Goal: Check status

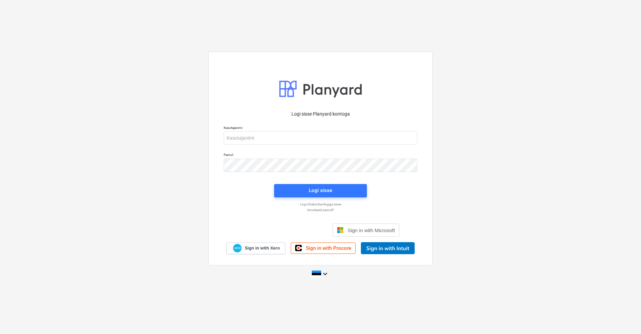
click at [285, 229] on div "Logi sisse Google’i kontoga. Avaneb uuel vahelehel" at bounding box center [284, 230] width 85 height 15
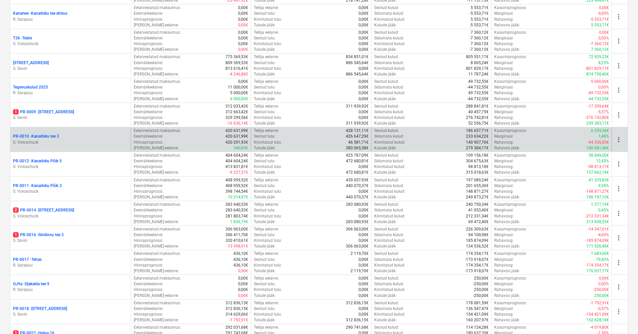
scroll to position [338, 0]
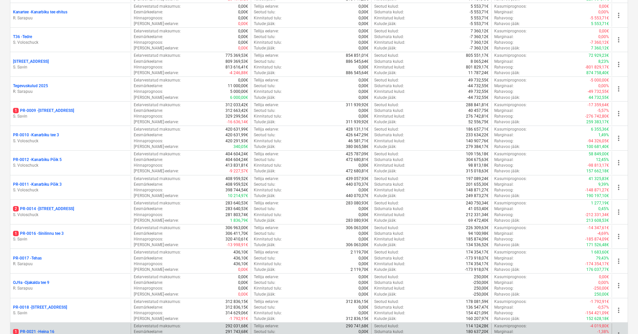
click at [45, 329] on p "1 PR-0021 - Heina 16" at bounding box center [33, 332] width 41 height 6
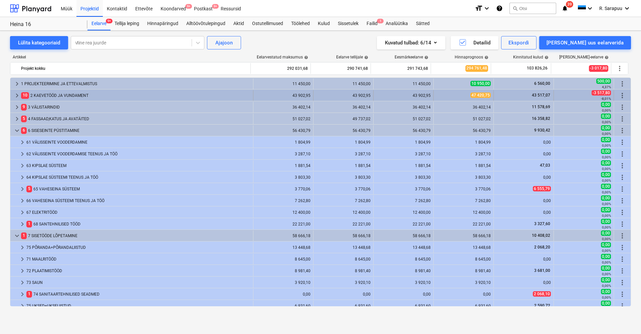
click at [14, 98] on span "keyboard_arrow_right" at bounding box center [17, 95] width 8 height 8
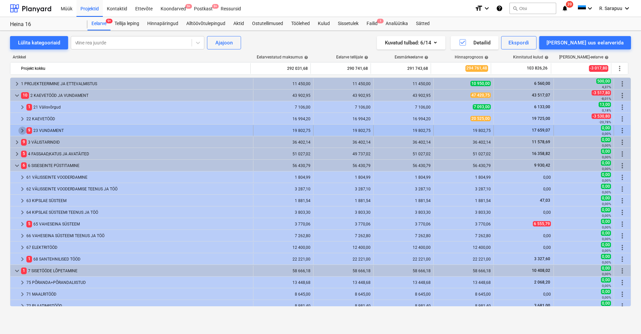
click at [25, 128] on span "keyboard_arrow_right" at bounding box center [22, 130] width 8 height 8
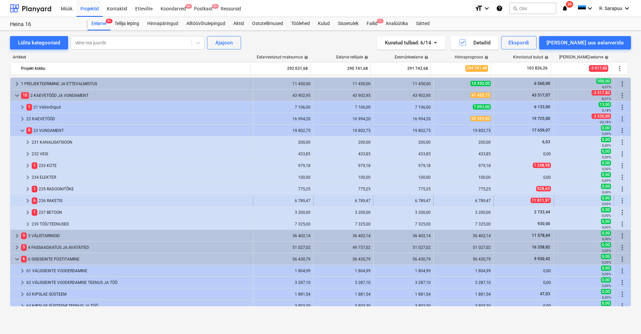
click at [26, 202] on span "keyboard_arrow_right" at bounding box center [28, 201] width 8 height 8
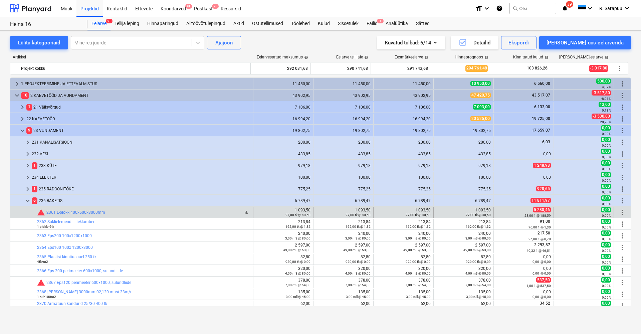
click at [40, 212] on span "warning" at bounding box center [41, 212] width 8 height 8
click at [72, 213] on link "2361 L-plokk 400x500x3000mm" at bounding box center [75, 212] width 59 height 5
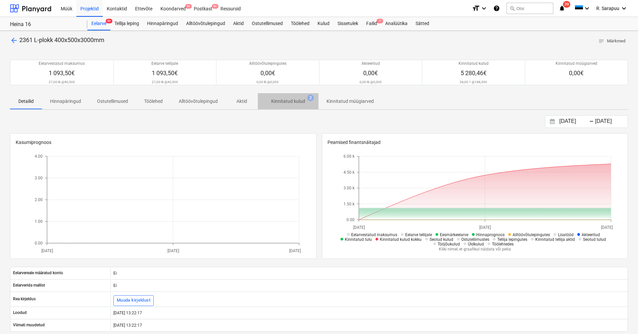
click at [288, 101] on p "Kinnitatud kulud" at bounding box center [288, 101] width 34 height 7
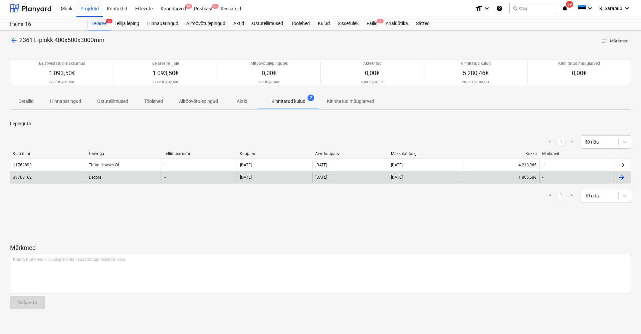
click at [103, 179] on div "Decora" at bounding box center [123, 177] width 75 height 11
click at [101, 177] on div "Decora" at bounding box center [123, 177] width 75 height 11
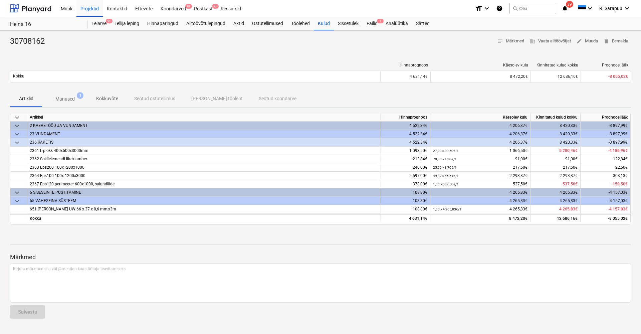
click at [69, 96] on p "Manused" at bounding box center [64, 98] width 19 height 7
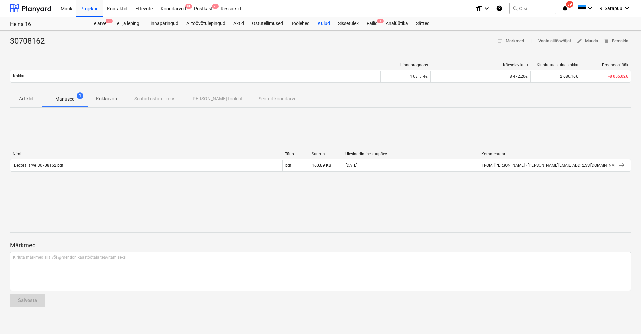
click at [46, 172] on div "Nimi Tüüp Suurus Üleslaadimise kuupäev Kommentaar Decora_arve_30708162.pdf pdf …" at bounding box center [320, 162] width 621 height 23
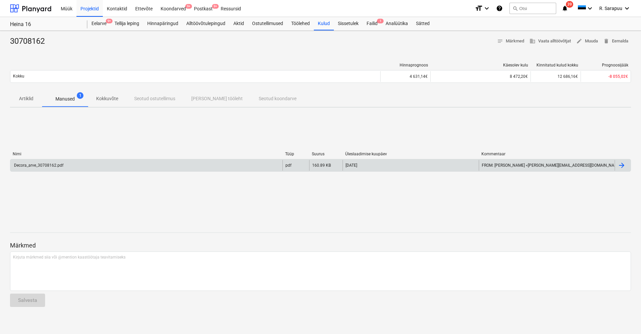
click at [48, 163] on div "Decora_arve_30708162.pdf" at bounding box center [38, 165] width 50 height 5
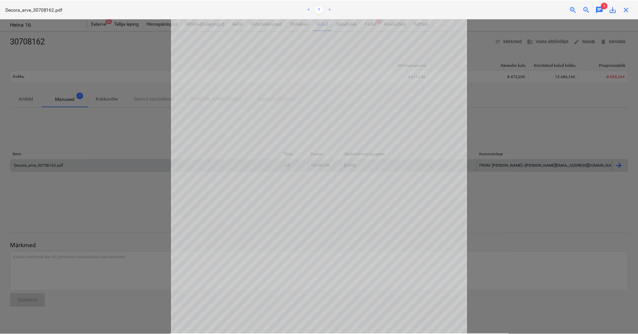
scroll to position [1, 0]
click at [629, 11] on span "close" at bounding box center [629, 9] width 8 height 8
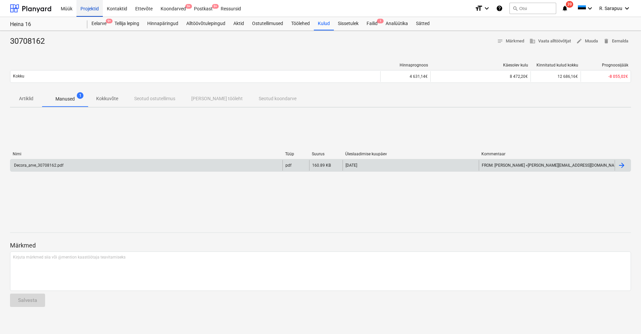
click at [90, 8] on div "Projektid" at bounding box center [89, 8] width 26 height 17
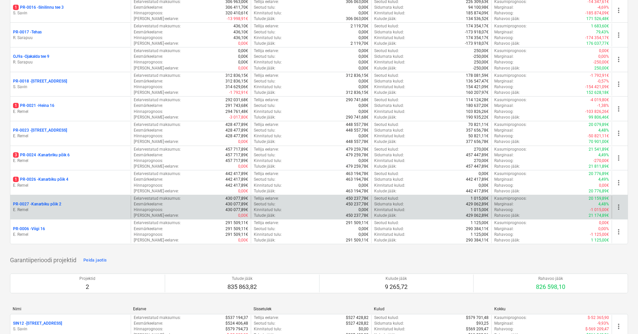
scroll to position [550, 0]
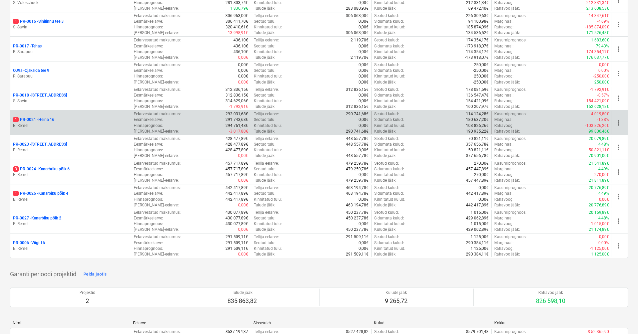
click at [44, 117] on p "1 PR-0021 - Heina 16" at bounding box center [33, 120] width 41 height 6
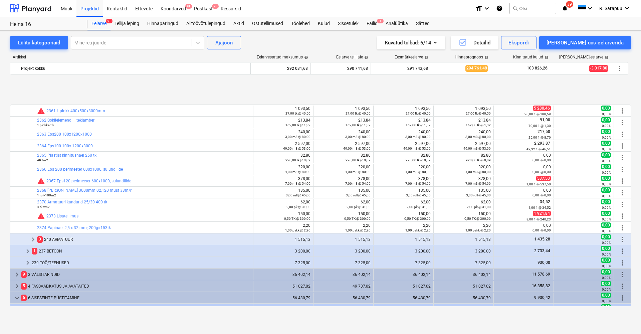
scroll to position [146, 0]
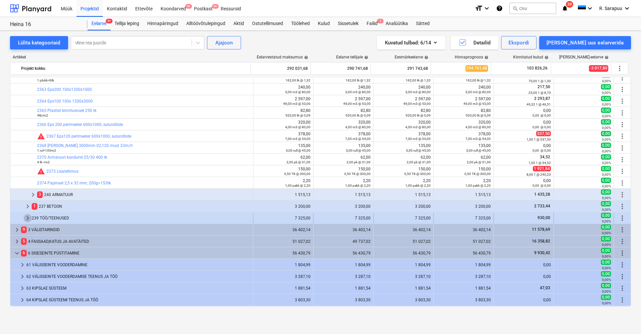
click at [24, 221] on span "keyboard_arrow_right" at bounding box center [28, 218] width 8 height 8
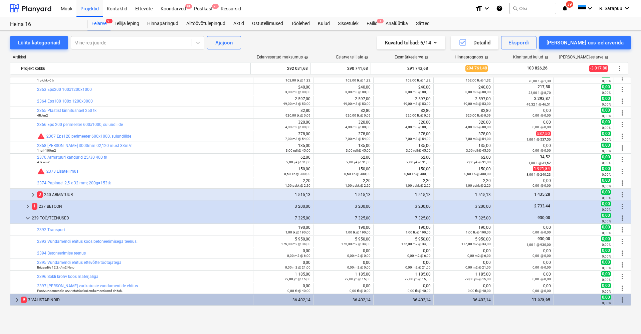
scroll to position [170, 0]
